Goal: Find specific page/section: Find specific page/section

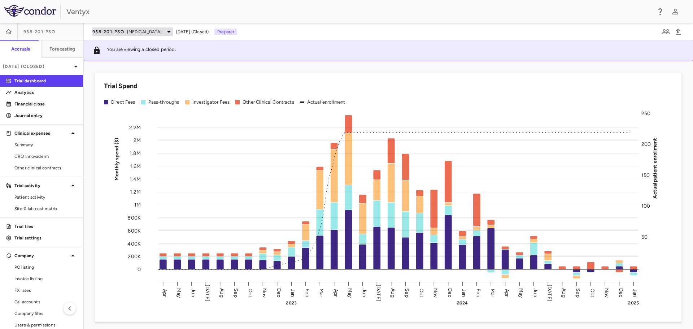
click at [140, 29] on span "[MEDICAL_DATA]" at bounding box center [144, 32] width 35 height 7
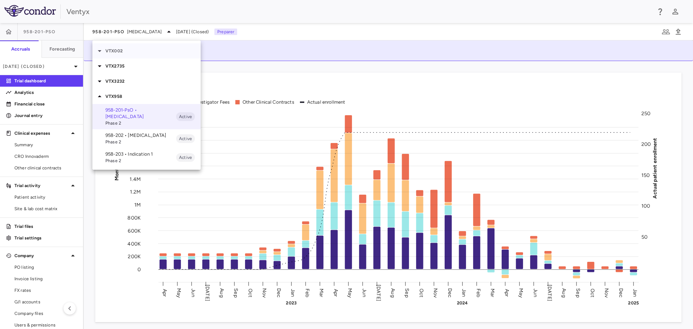
click at [136, 49] on p "VTX002" at bounding box center [152, 51] width 95 height 7
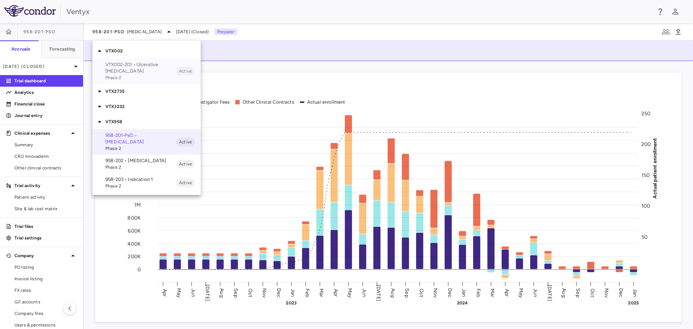
click at [136, 68] on p "VTX002-201 • Ulcerative [MEDICAL_DATA]" at bounding box center [140, 67] width 71 height 13
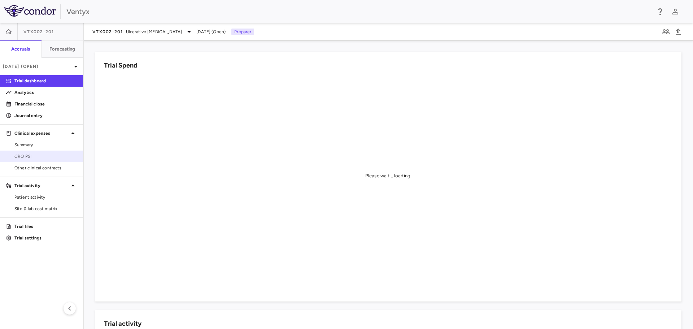
click at [31, 161] on link "CRO PSI" at bounding box center [41, 156] width 83 height 11
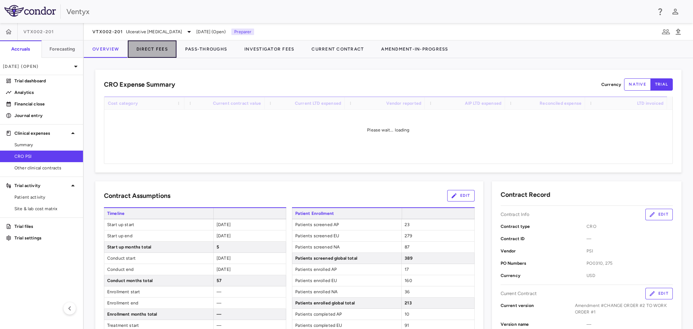
click at [162, 46] on button "Direct Fees" at bounding box center [152, 48] width 49 height 17
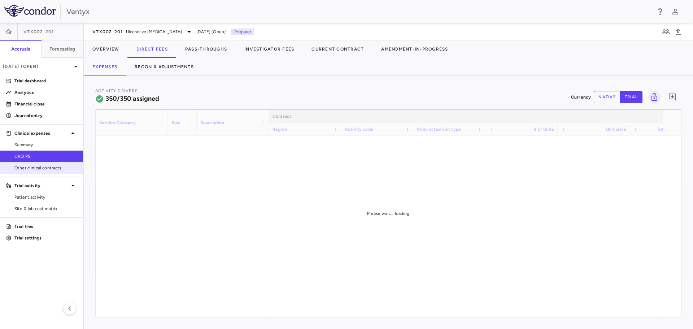
click at [29, 166] on span "Other clinical contracts" at bounding box center [45, 168] width 63 height 7
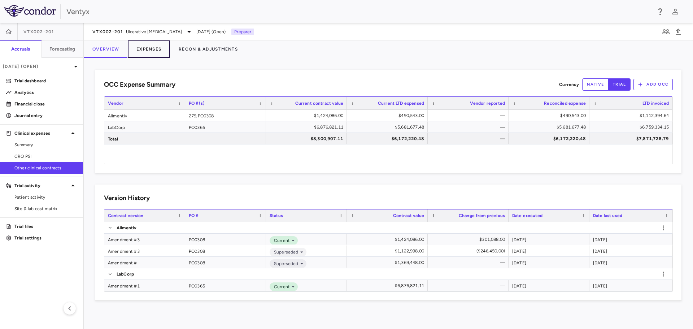
click at [143, 44] on button "Expenses" at bounding box center [149, 48] width 42 height 17
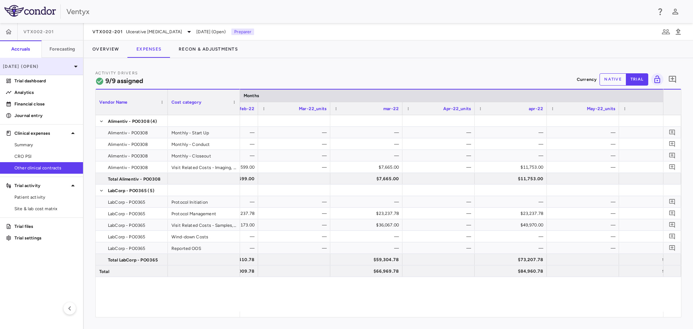
click at [41, 66] on p "[DATE] (Open)" at bounding box center [37, 66] width 69 height 7
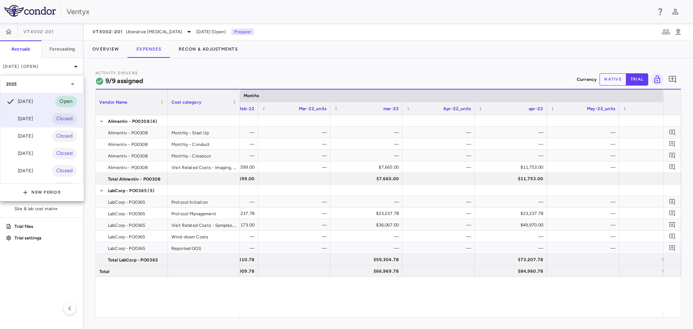
click at [33, 121] on div "[DATE]" at bounding box center [19, 118] width 27 height 9
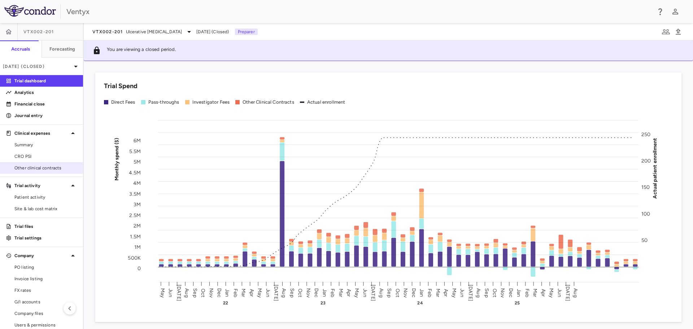
click at [32, 171] on span "Other clinical contracts" at bounding box center [45, 168] width 63 height 7
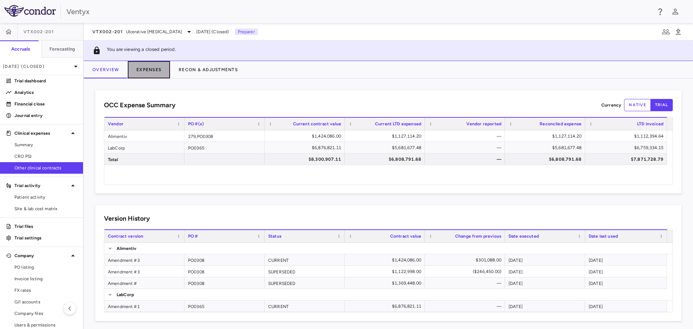
click at [150, 74] on button "Expenses" at bounding box center [149, 69] width 42 height 17
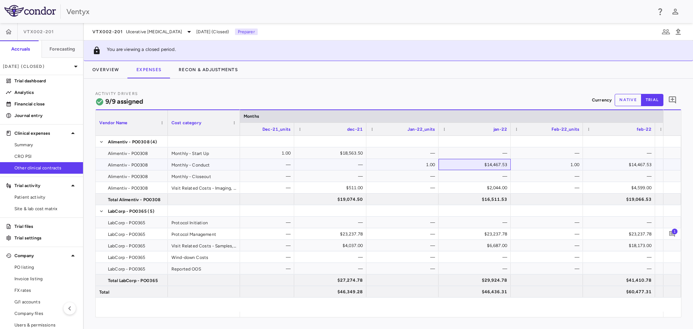
click at [493, 164] on div "$14,467.53" at bounding box center [476, 165] width 62 height 12
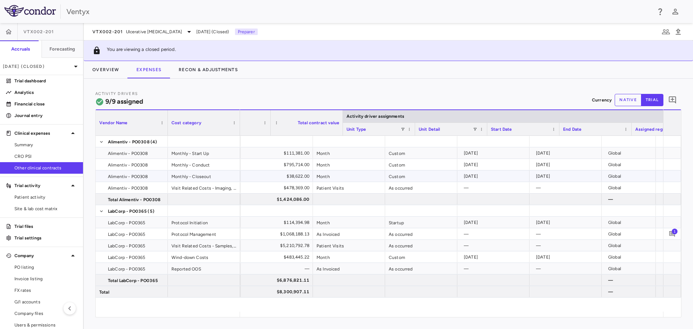
scroll to position [0, 72]
